Goal: Navigation & Orientation: Understand site structure

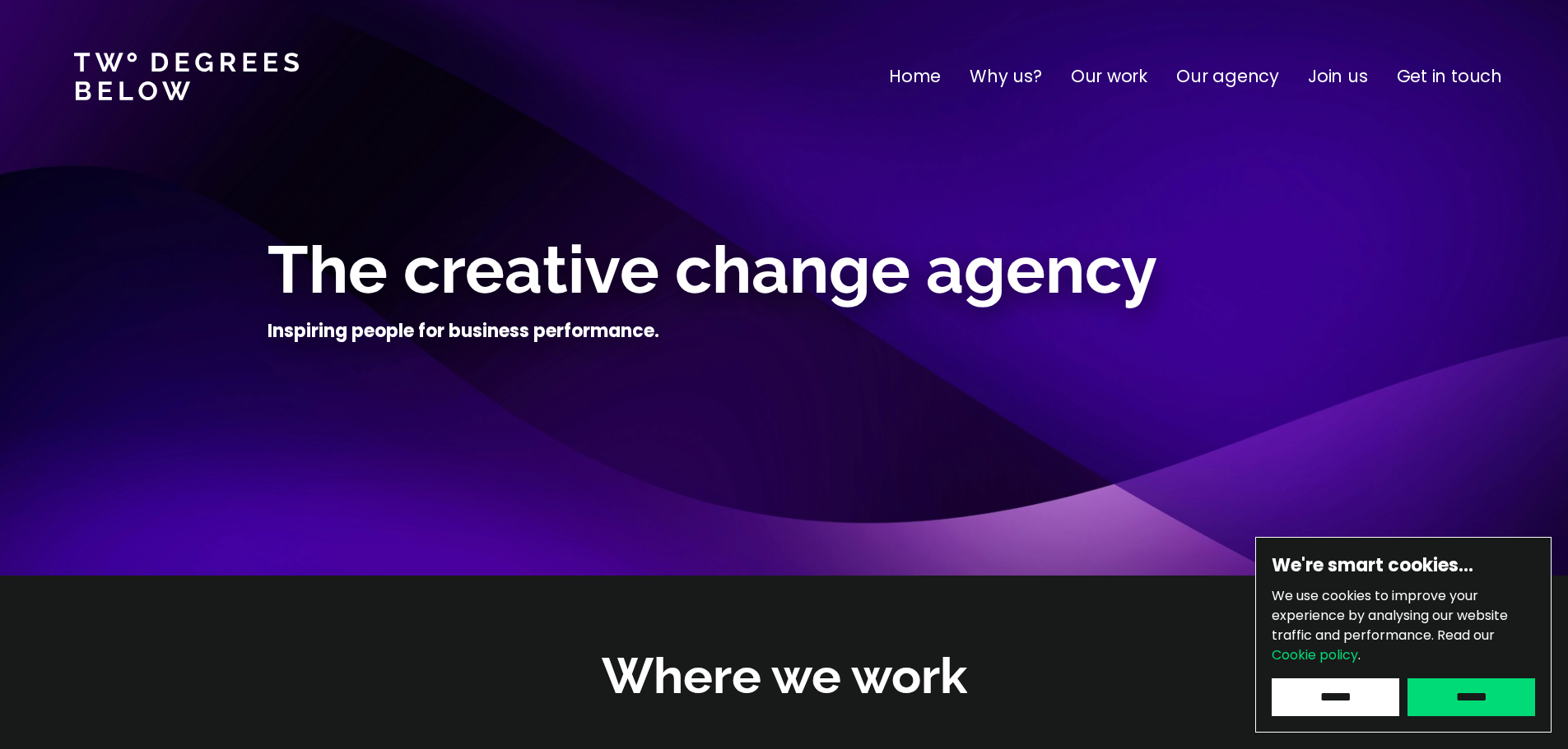
click at [1472, 694] on input "******" at bounding box center [1471, 696] width 128 height 38
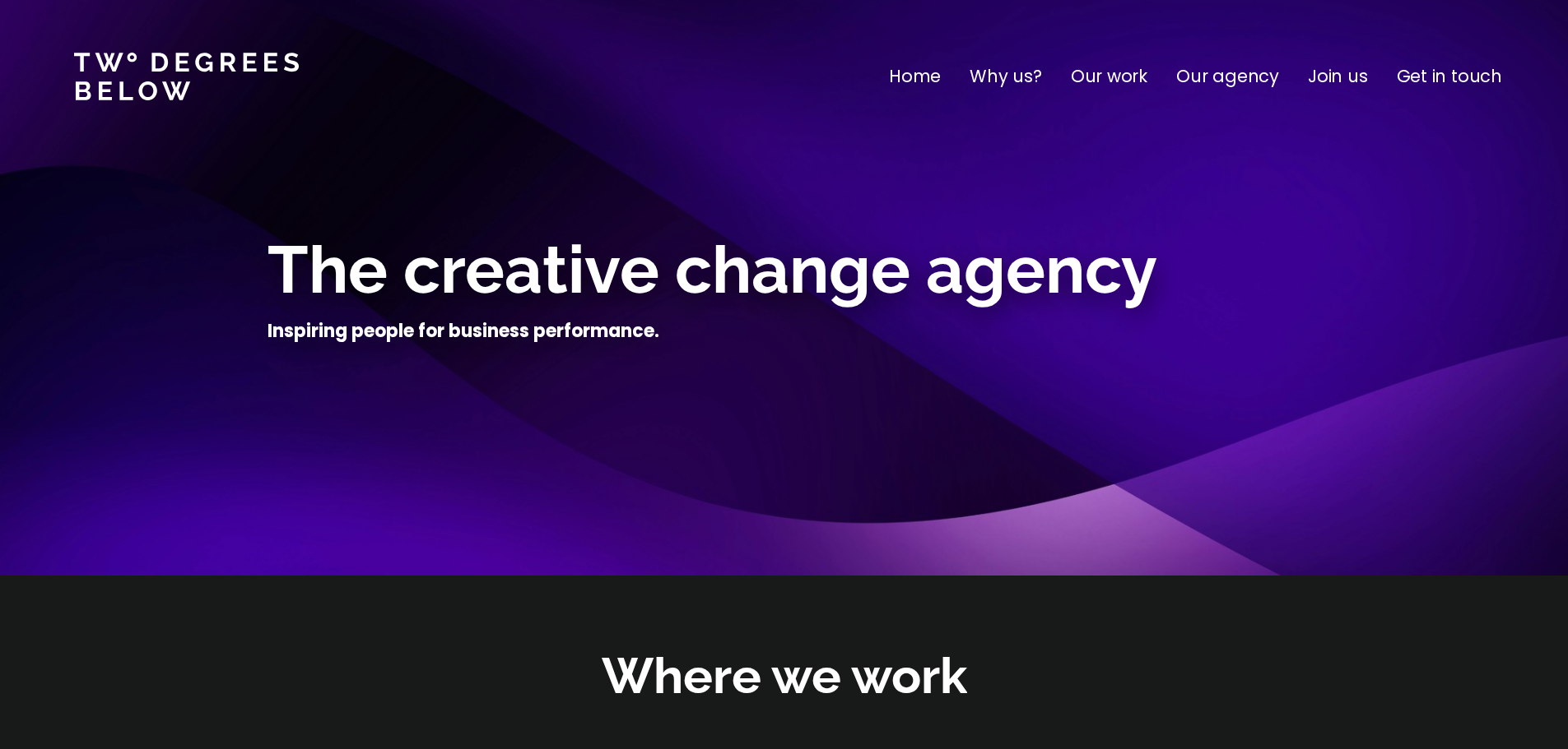
click at [936, 83] on p "Home" at bounding box center [914, 76] width 52 height 26
click at [1108, 77] on p "Our work" at bounding box center [1109, 76] width 77 height 26
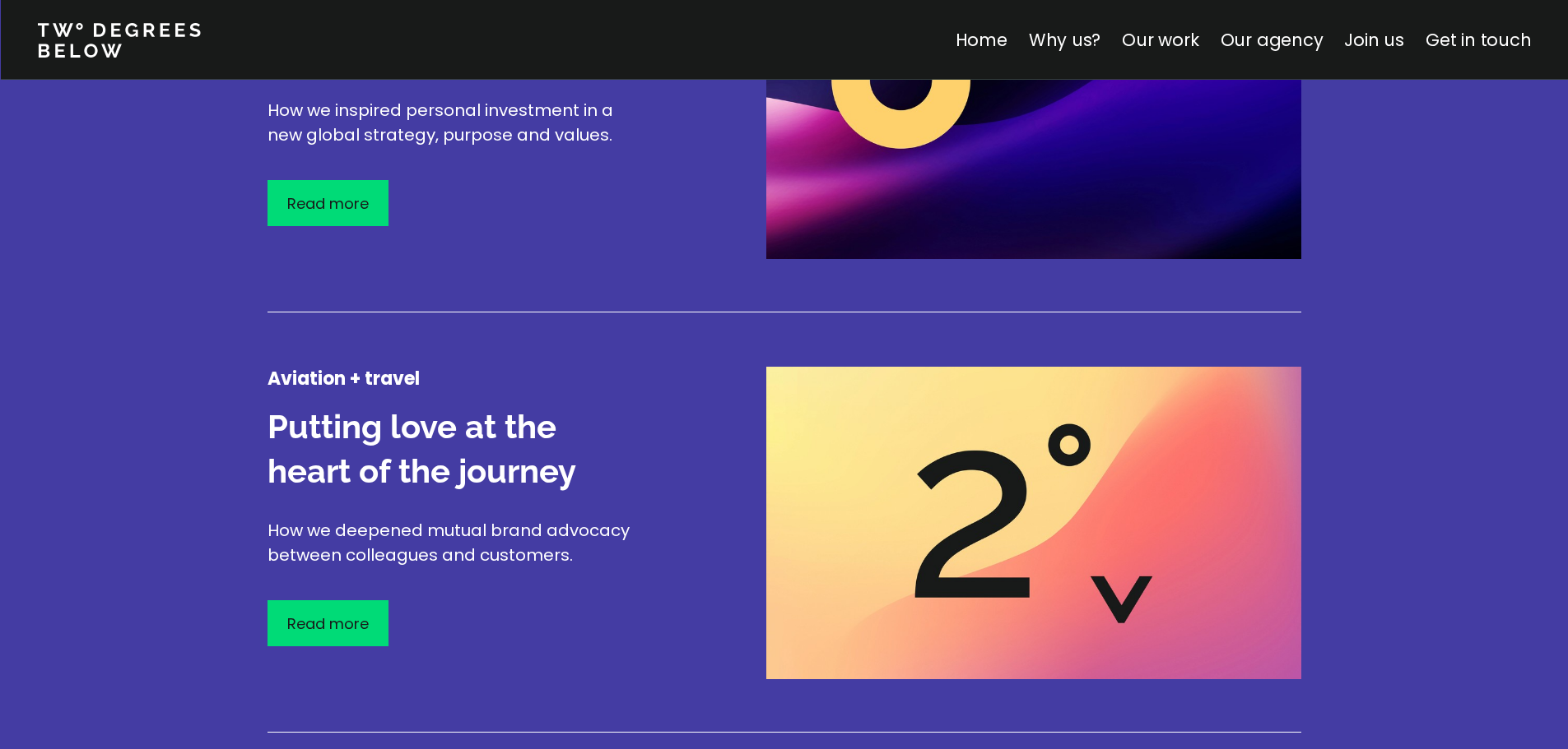
scroll to position [2009, 0]
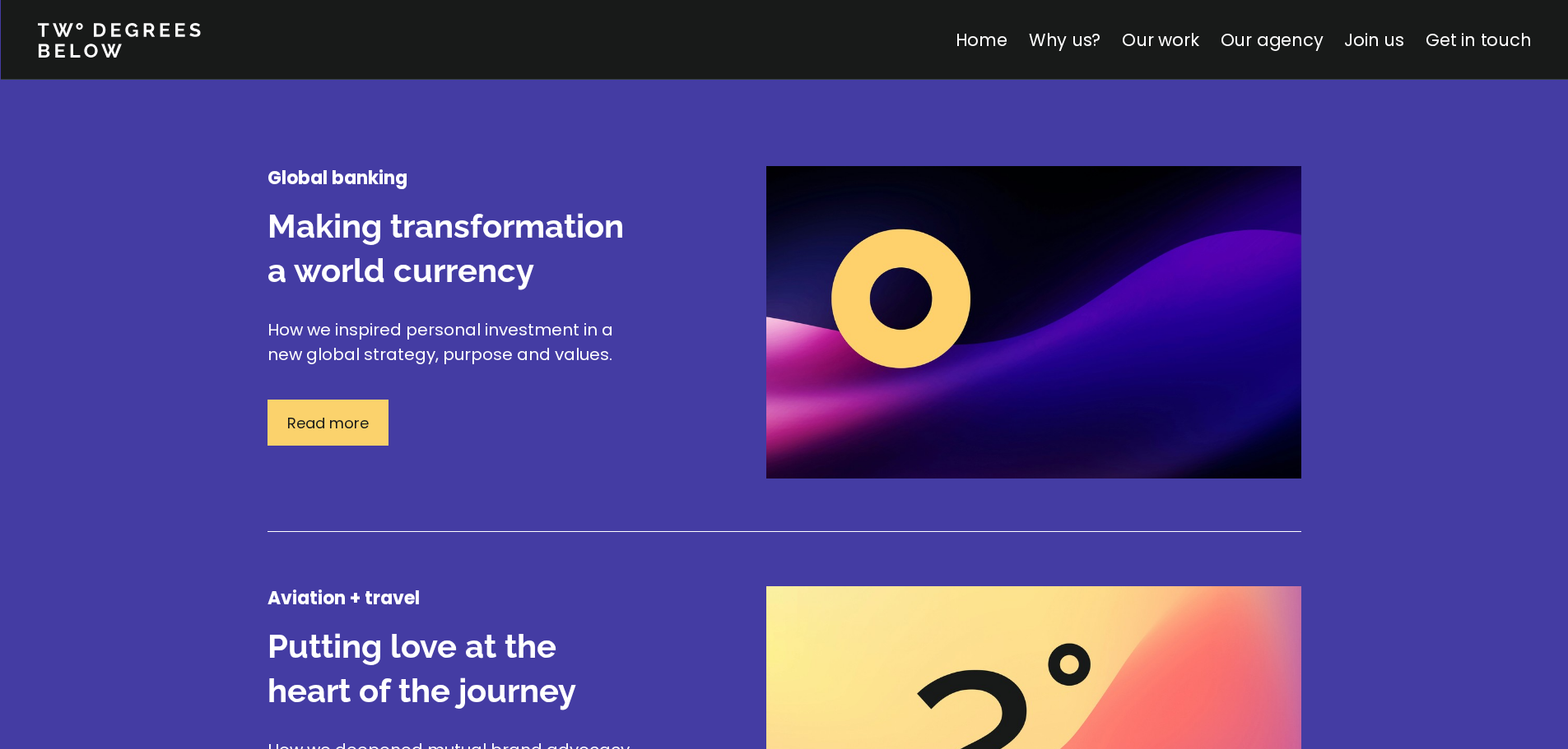
click at [334, 422] on p "Read more" at bounding box center [328, 423] width 82 height 22
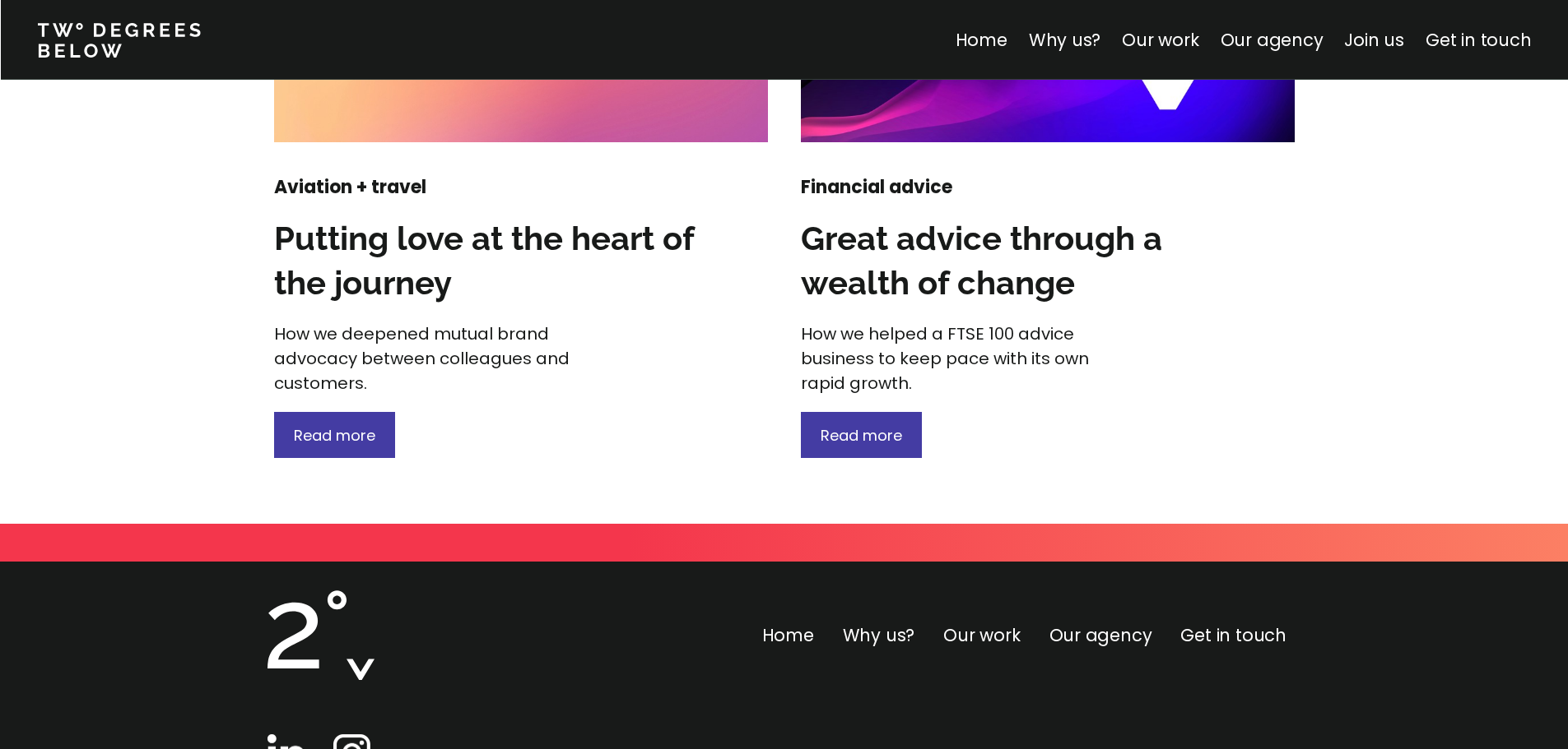
scroll to position [2434, 0]
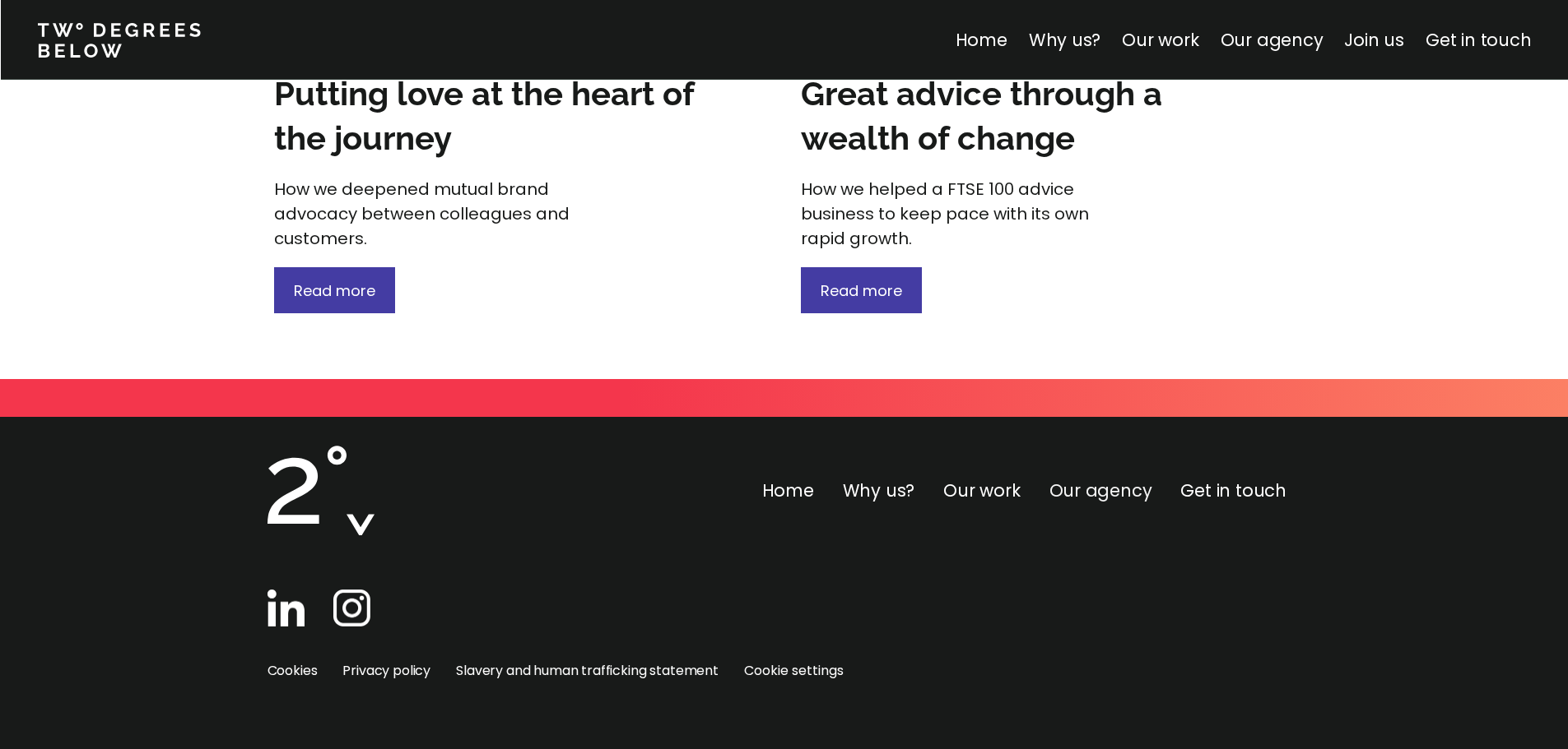
click at [1100, 494] on link "Our agency" at bounding box center [1101, 490] width 103 height 24
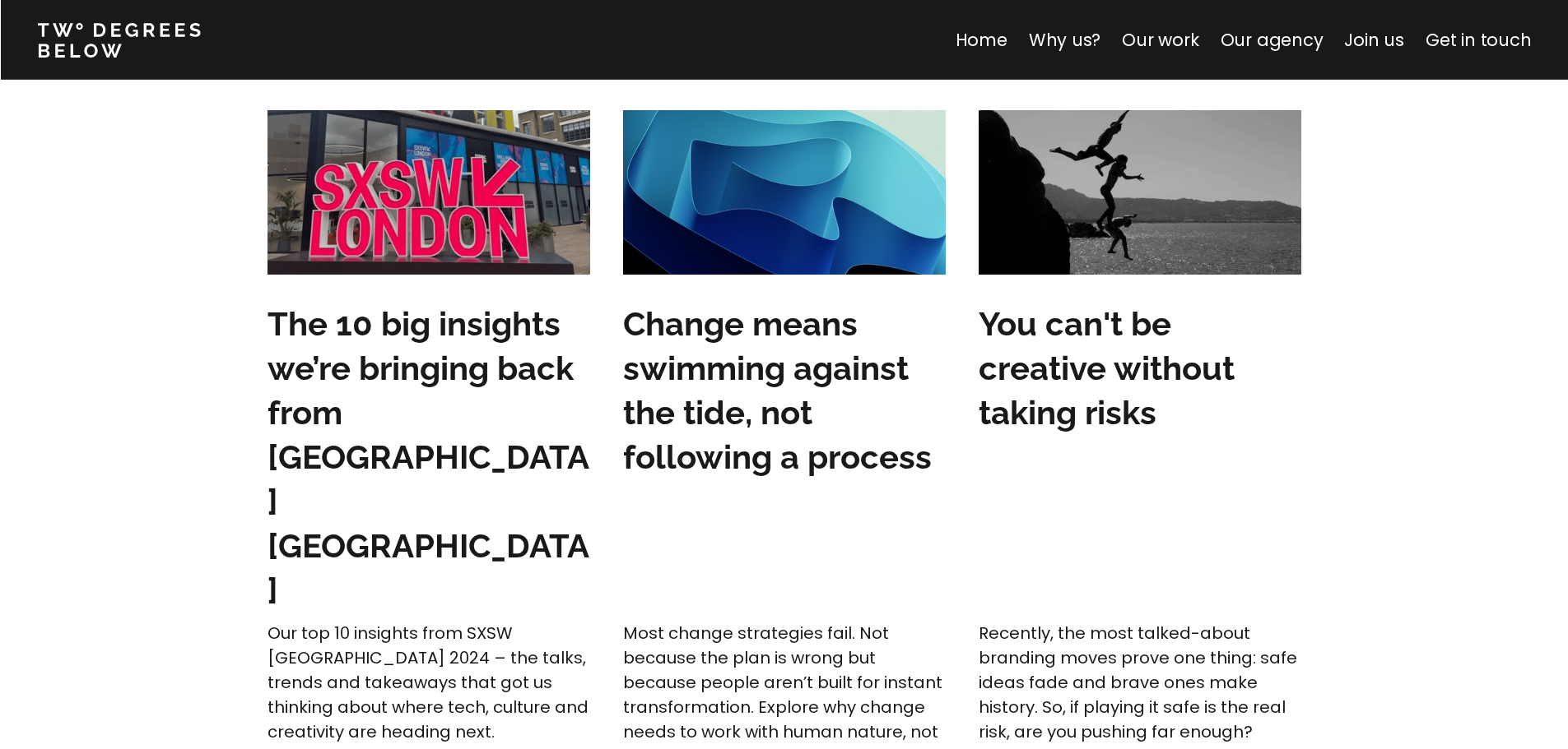
scroll to position [4809, 0]
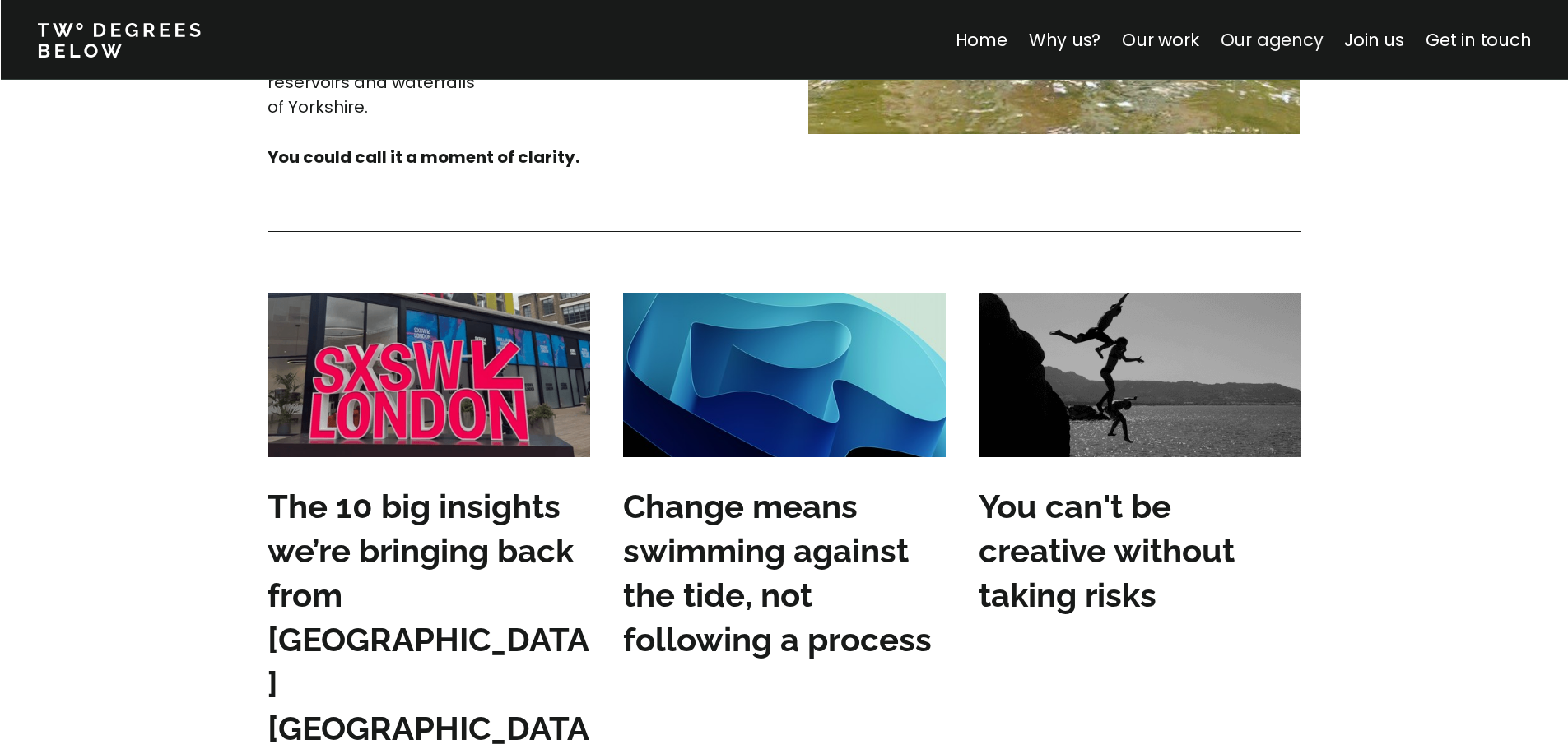
click at [1280, 39] on link "Our agency" at bounding box center [1271, 40] width 103 height 24
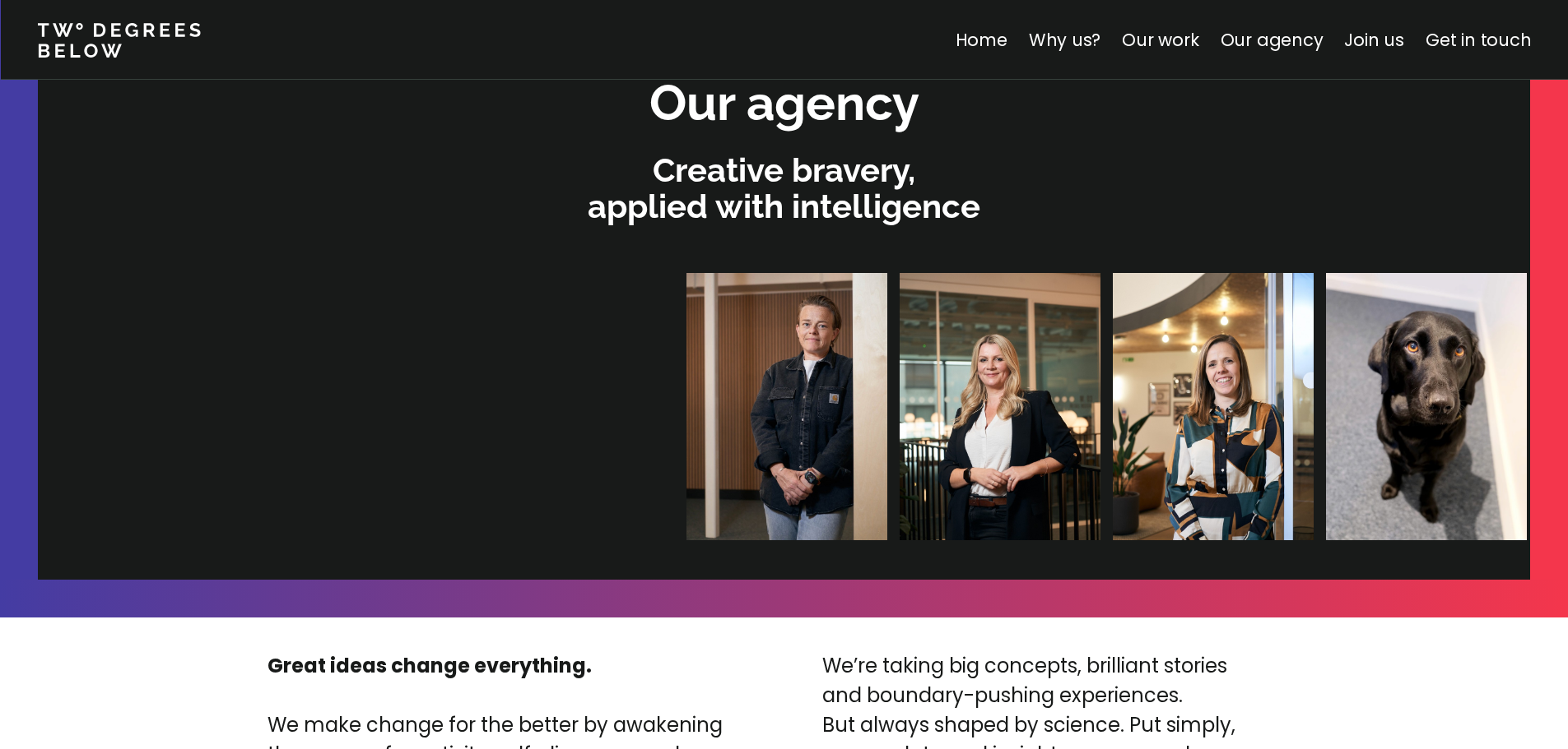
scroll to position [3493, 0]
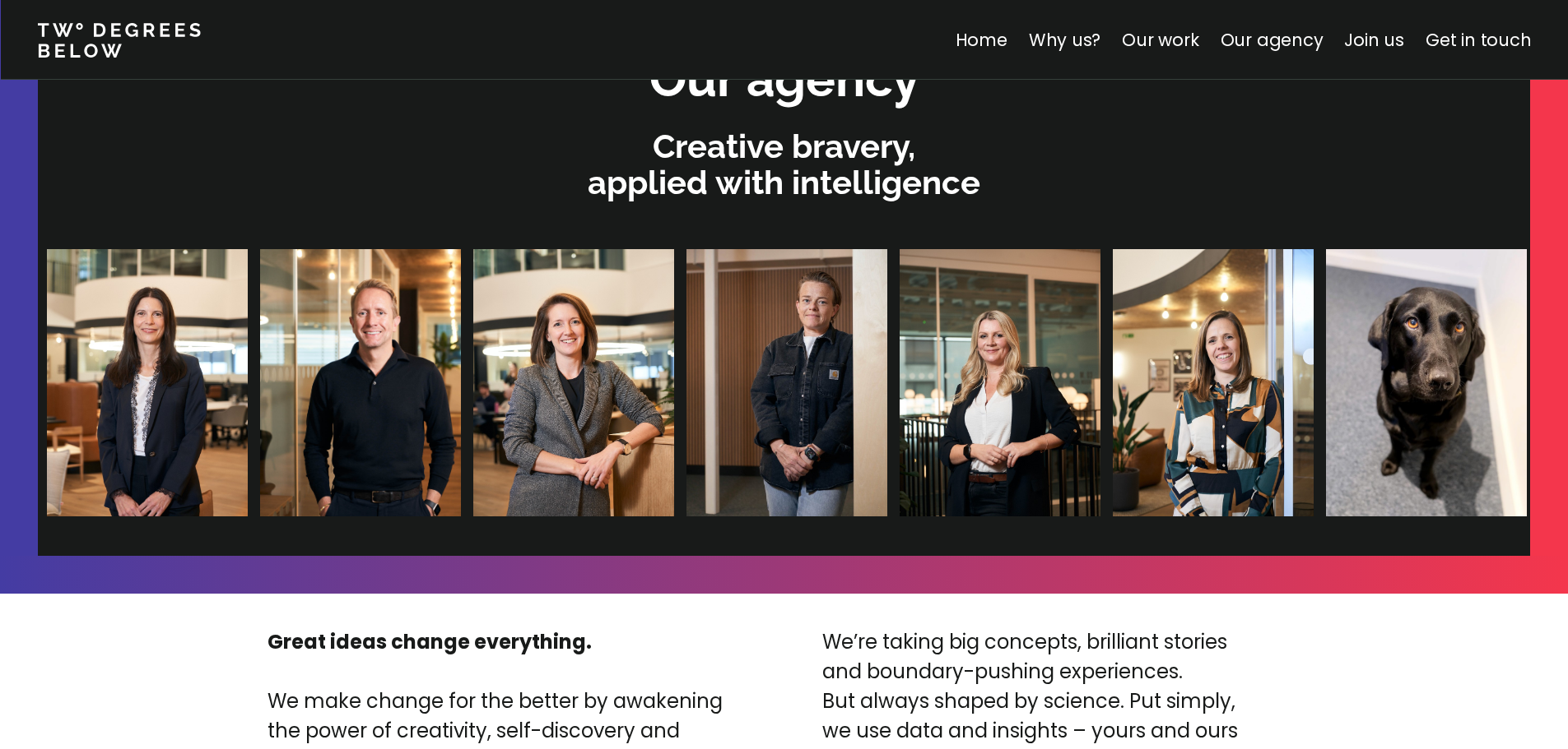
click at [1318, 366] on img at bounding box center [1418, 382] width 201 height 268
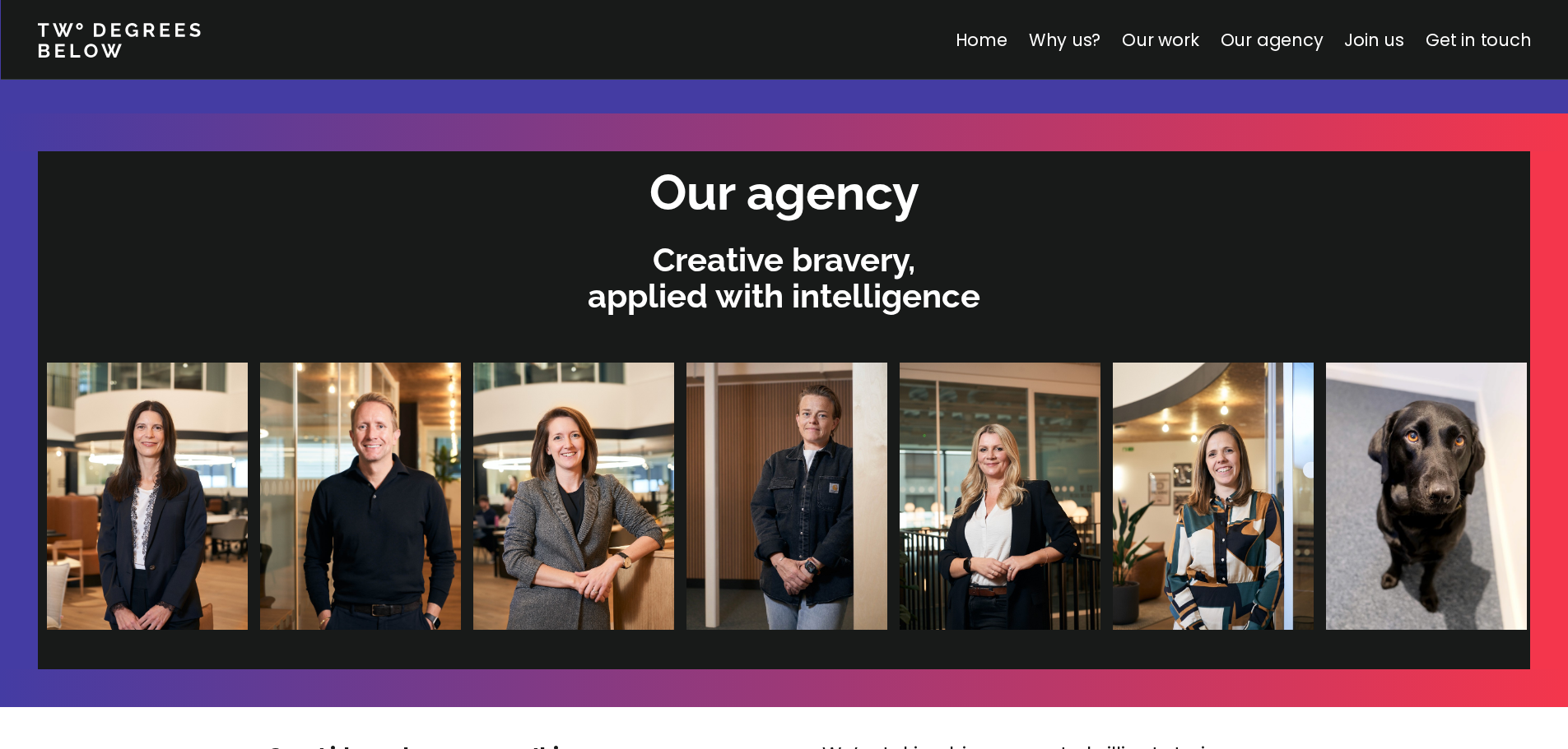
scroll to position [3164, 0]
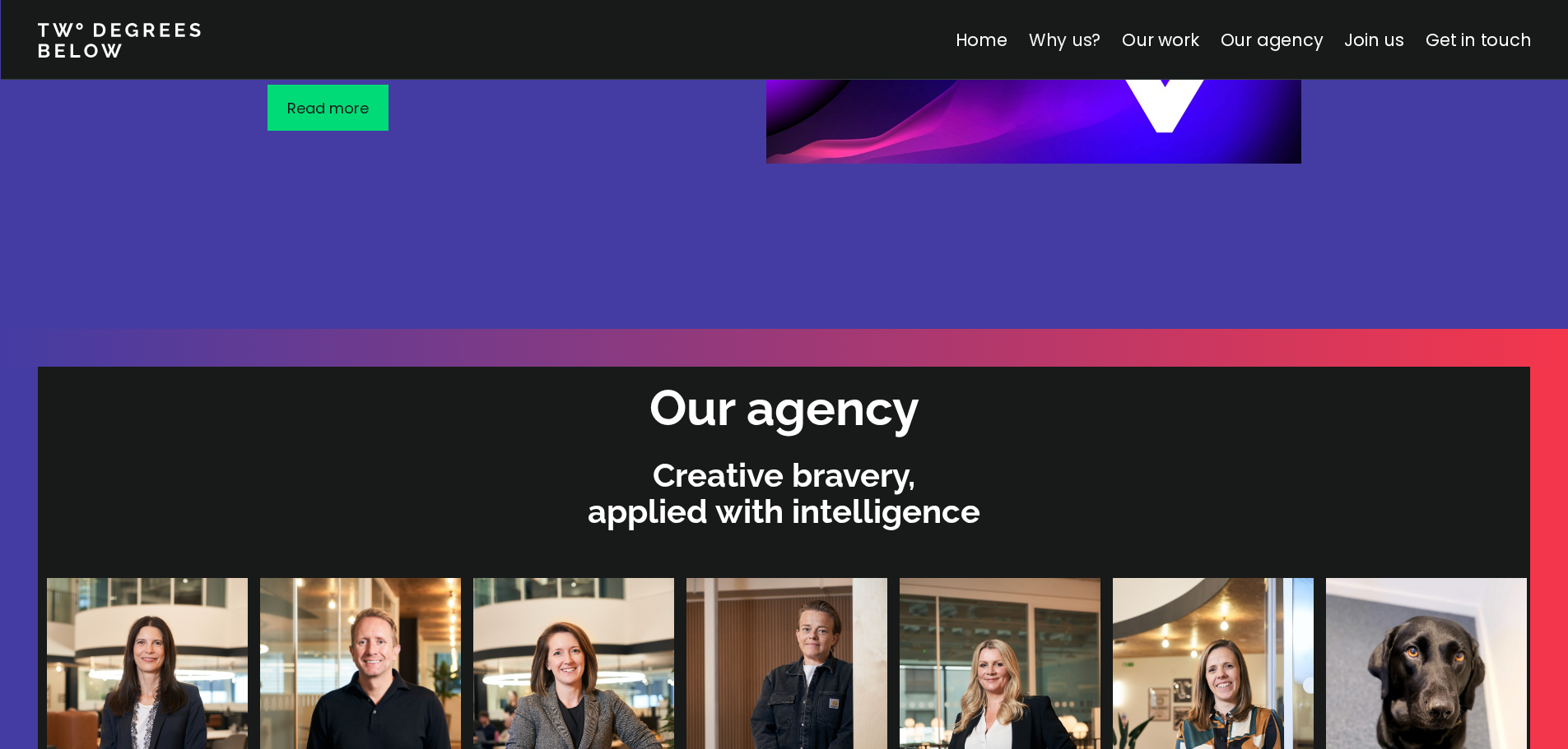
click at [1064, 40] on link "Why us?" at bounding box center [1064, 40] width 72 height 24
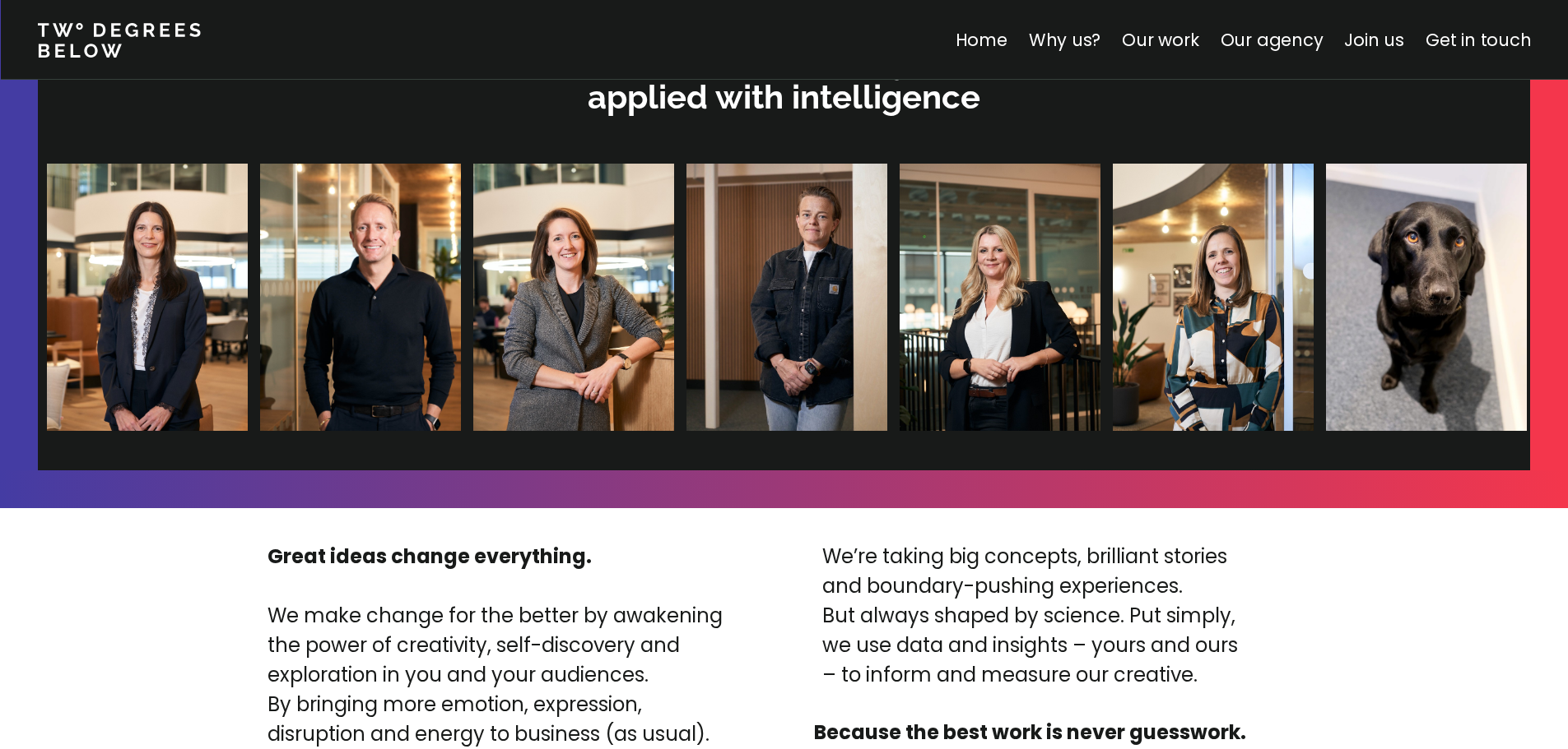
scroll to position [3291, 0]
